Goal: Check status: Check status

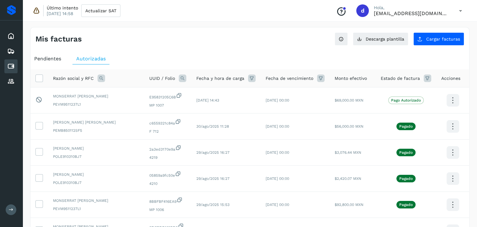
click at [100, 77] on icon at bounding box center [102, 78] width 8 height 8
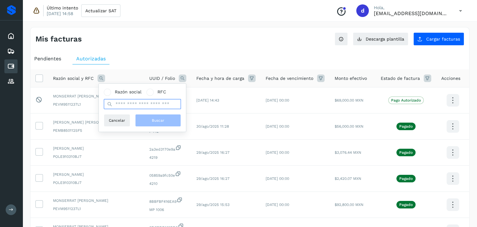
click at [136, 102] on input "text" at bounding box center [142, 104] width 77 height 10
type input "******"
click at [150, 120] on button "Buscar" at bounding box center [158, 120] width 46 height 13
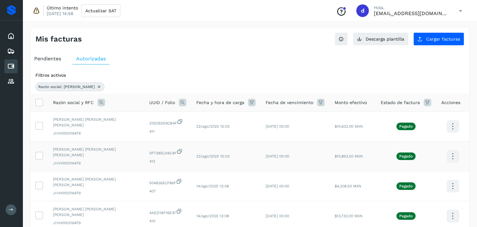
click at [451, 151] on icon at bounding box center [452, 156] width 15 height 15
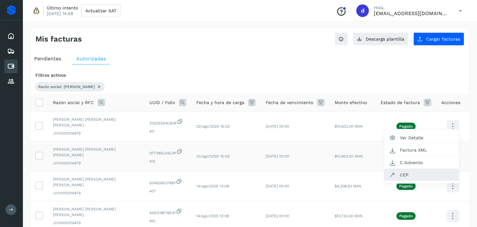
click at [400, 168] on button "CEP" at bounding box center [421, 174] width 75 height 12
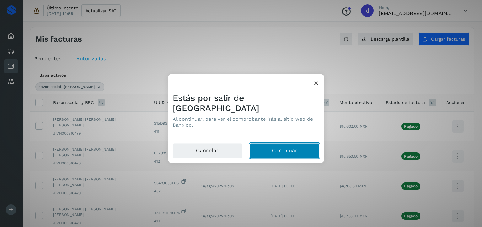
click at [287, 144] on button "Continuar" at bounding box center [285, 150] width 70 height 15
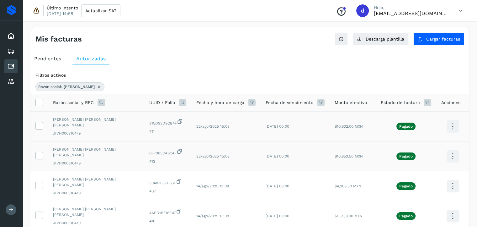
click at [457, 123] on icon at bounding box center [452, 126] width 15 height 15
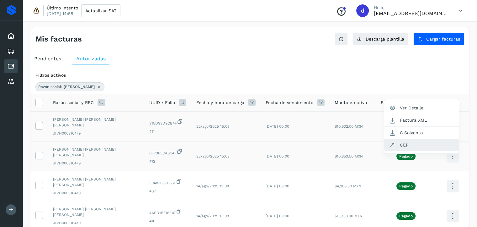
click at [407, 141] on button "CEP" at bounding box center [421, 145] width 75 height 12
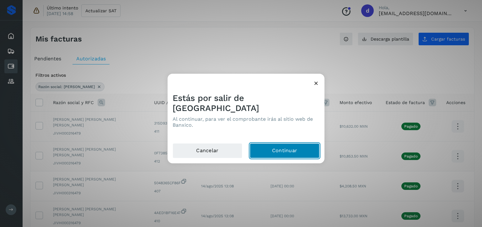
click at [298, 143] on button "Continuar" at bounding box center [285, 150] width 70 height 15
